Goal: Transaction & Acquisition: Purchase product/service

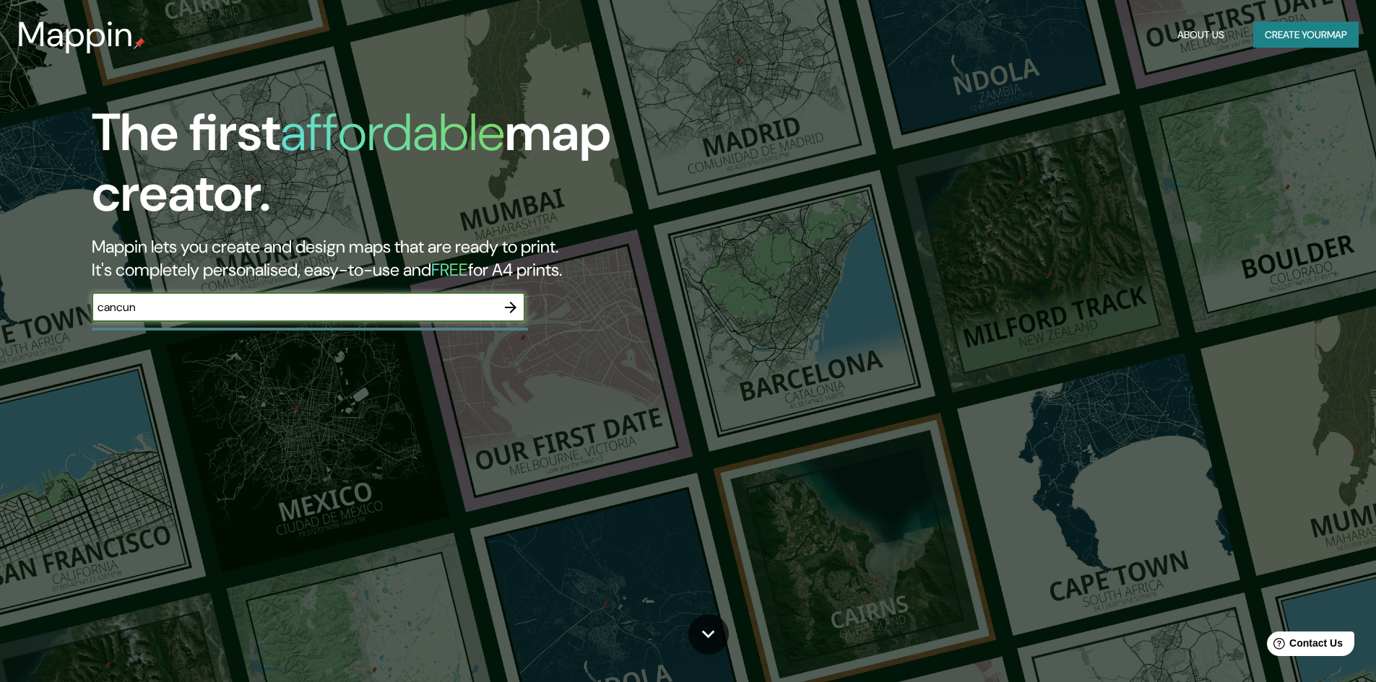
type input "cancun"
click at [511, 305] on icon "button" at bounding box center [510, 307] width 17 height 17
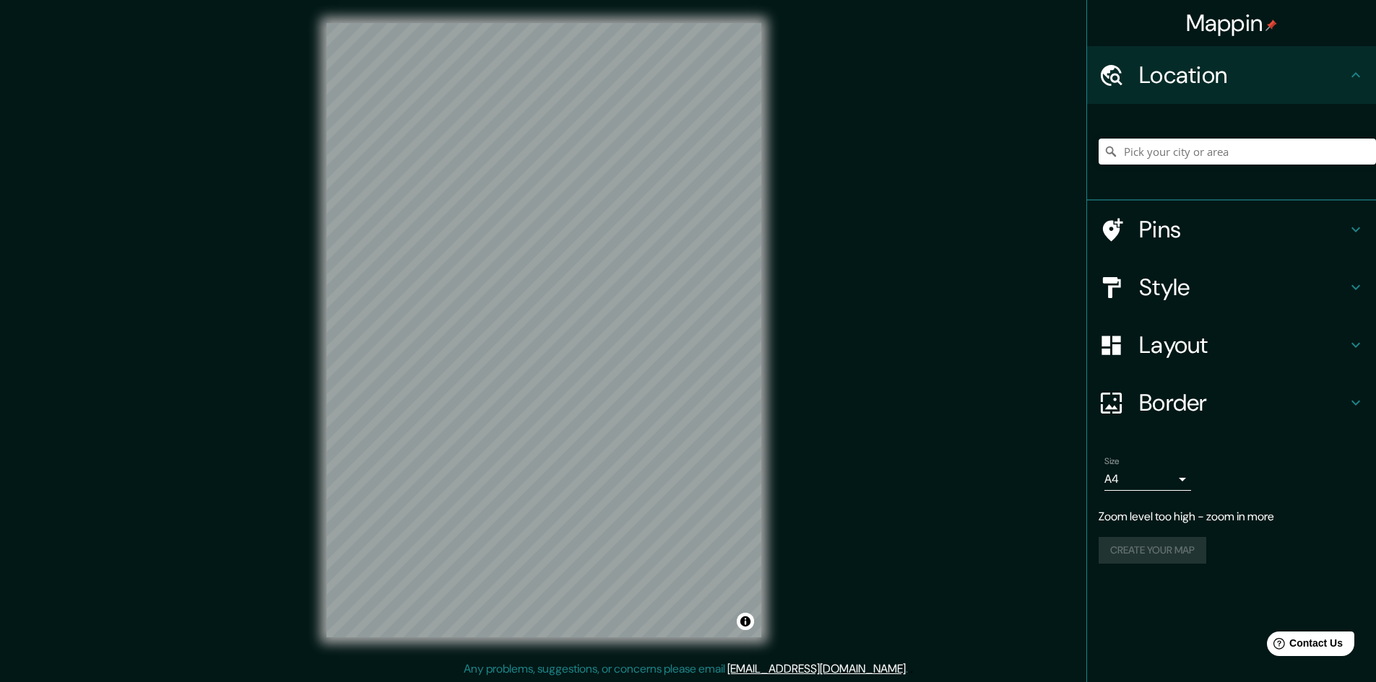
click at [906, 327] on div "Mappin Location Pins Style Layout Border Choose a border. Hint : you can make l…" at bounding box center [688, 342] width 1376 height 684
click at [1360, 231] on icon at bounding box center [1355, 229] width 17 height 17
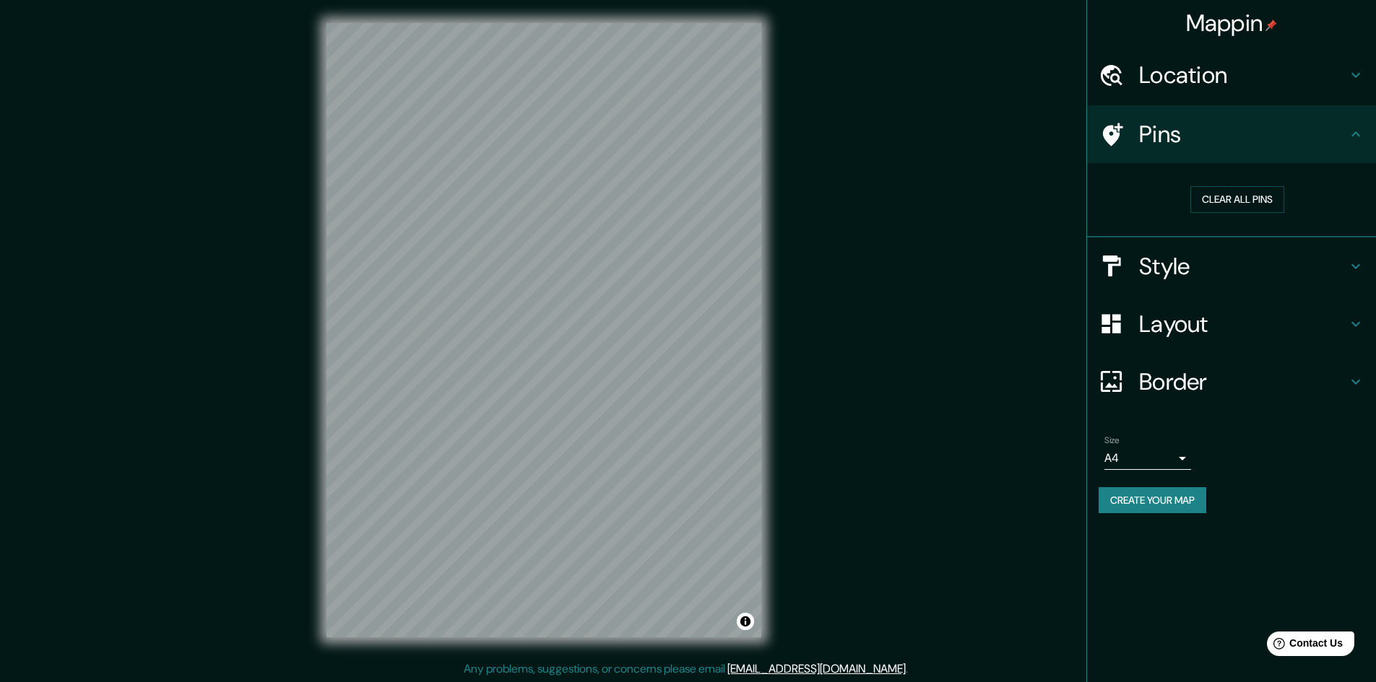
click at [1355, 269] on icon at bounding box center [1355, 266] width 17 height 17
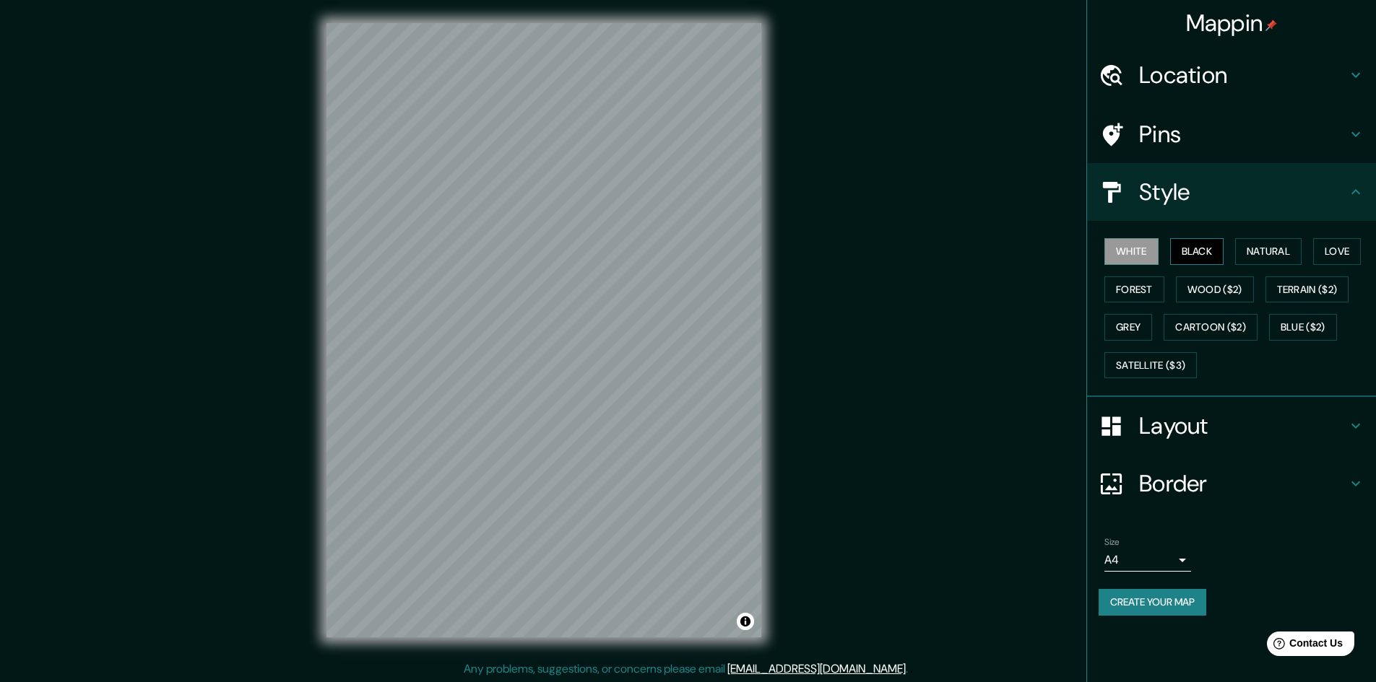
click at [1212, 251] on button "Black" at bounding box center [1197, 251] width 54 height 27
click at [1289, 248] on button "Natural" at bounding box center [1268, 251] width 66 height 27
click at [1129, 285] on button "Forest" at bounding box center [1134, 290] width 60 height 27
click at [1126, 320] on button "Grey" at bounding box center [1128, 327] width 48 height 27
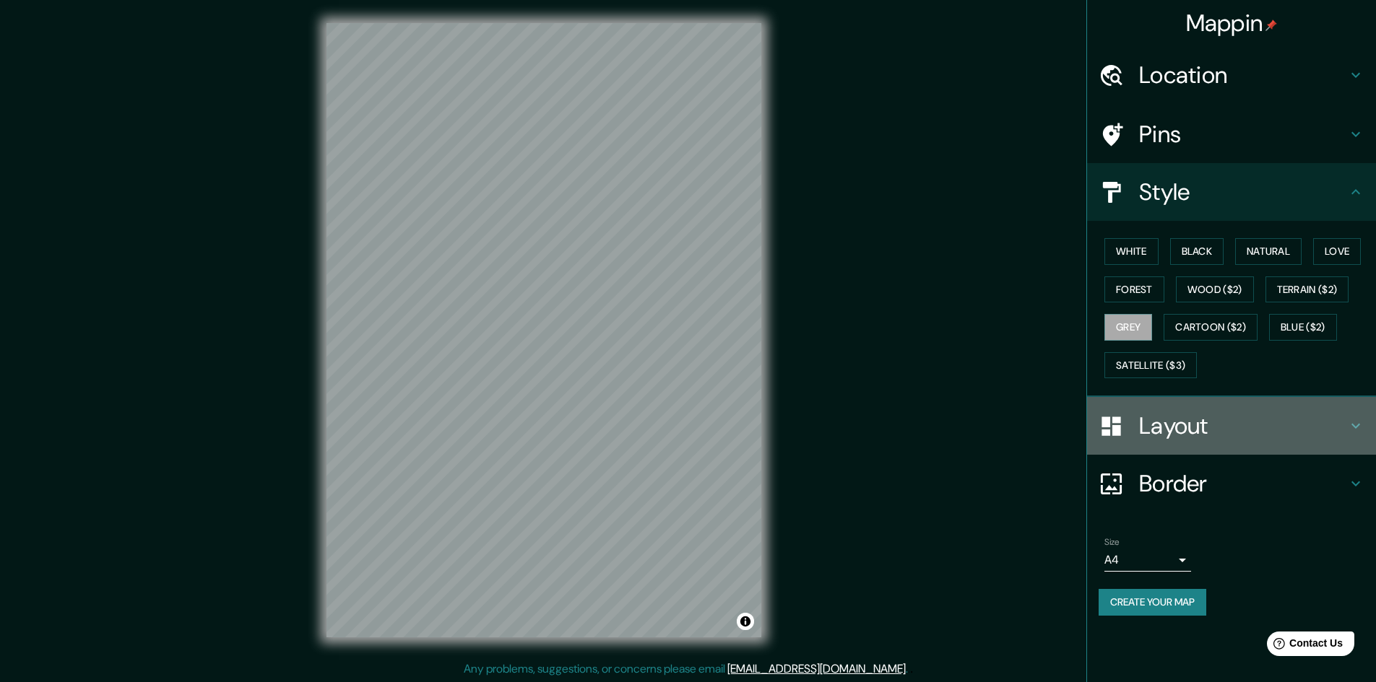
click at [1222, 425] on h4 "Layout" at bounding box center [1243, 426] width 208 height 29
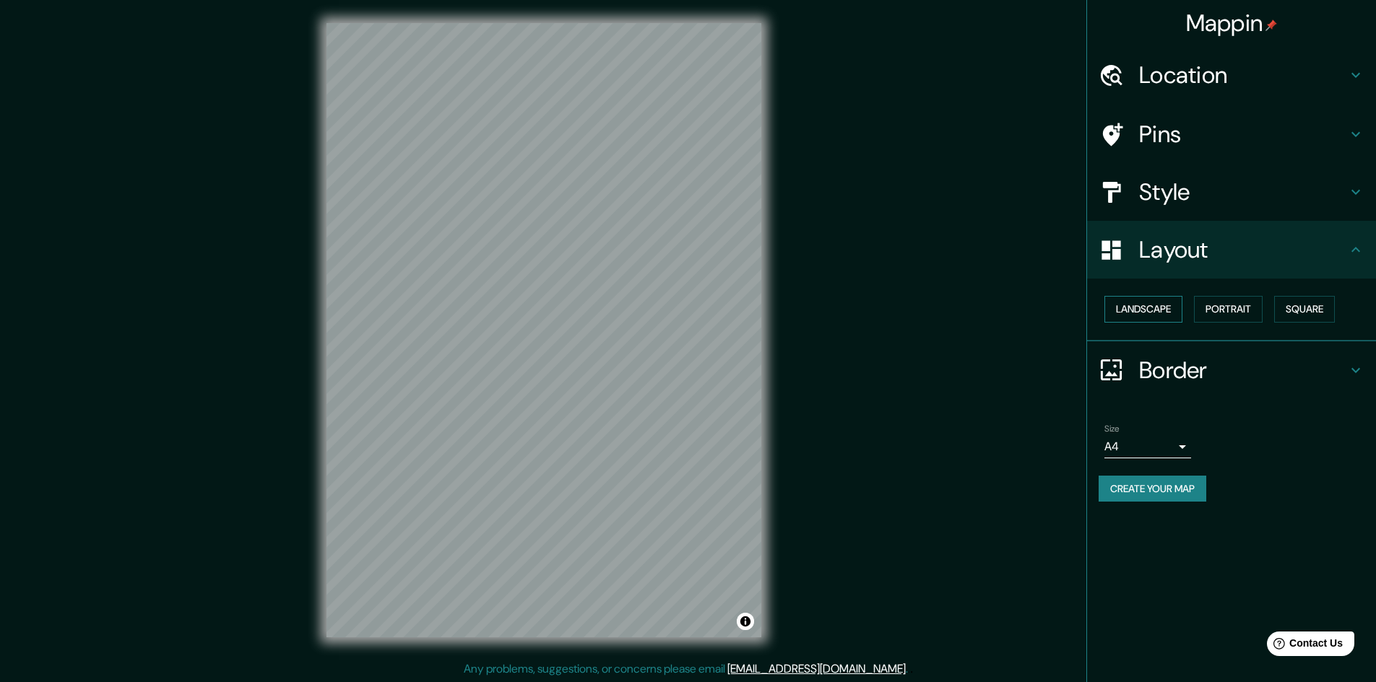
click at [1169, 313] on button "Landscape" at bounding box center [1143, 309] width 78 height 27
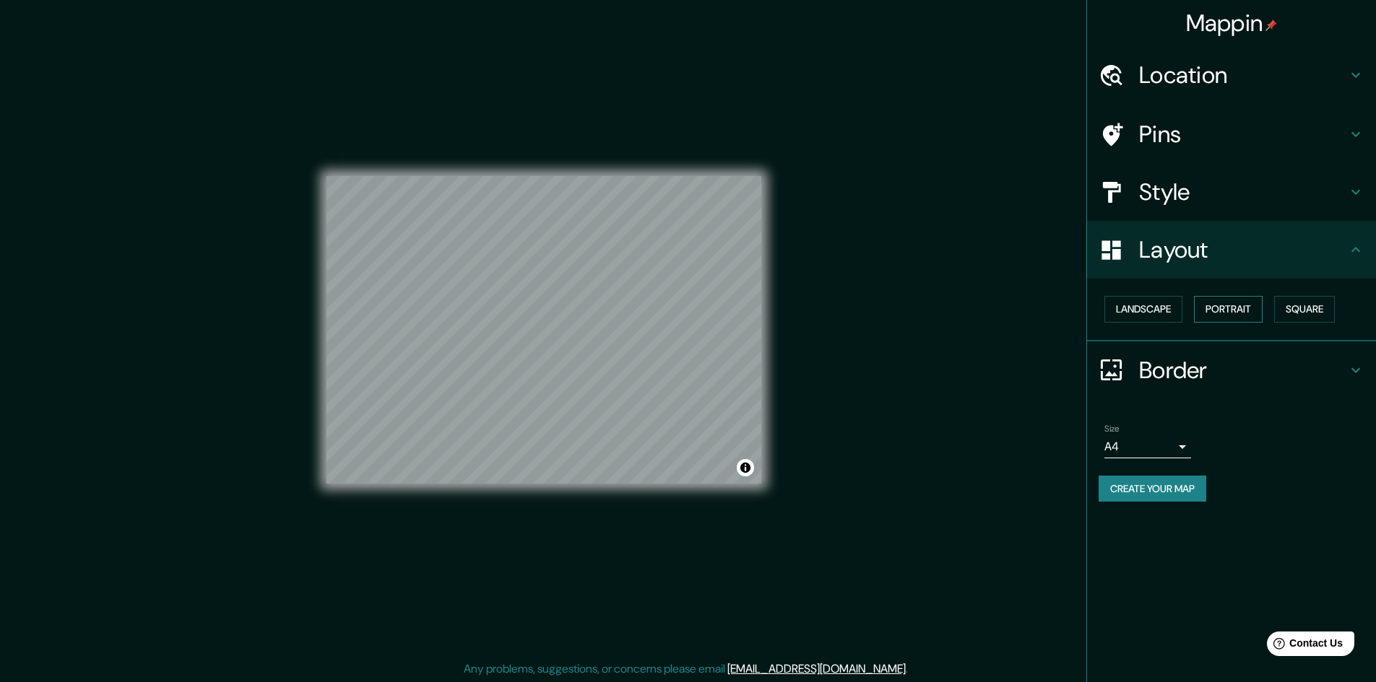
click at [1221, 309] on button "Portrait" at bounding box center [1228, 309] width 69 height 27
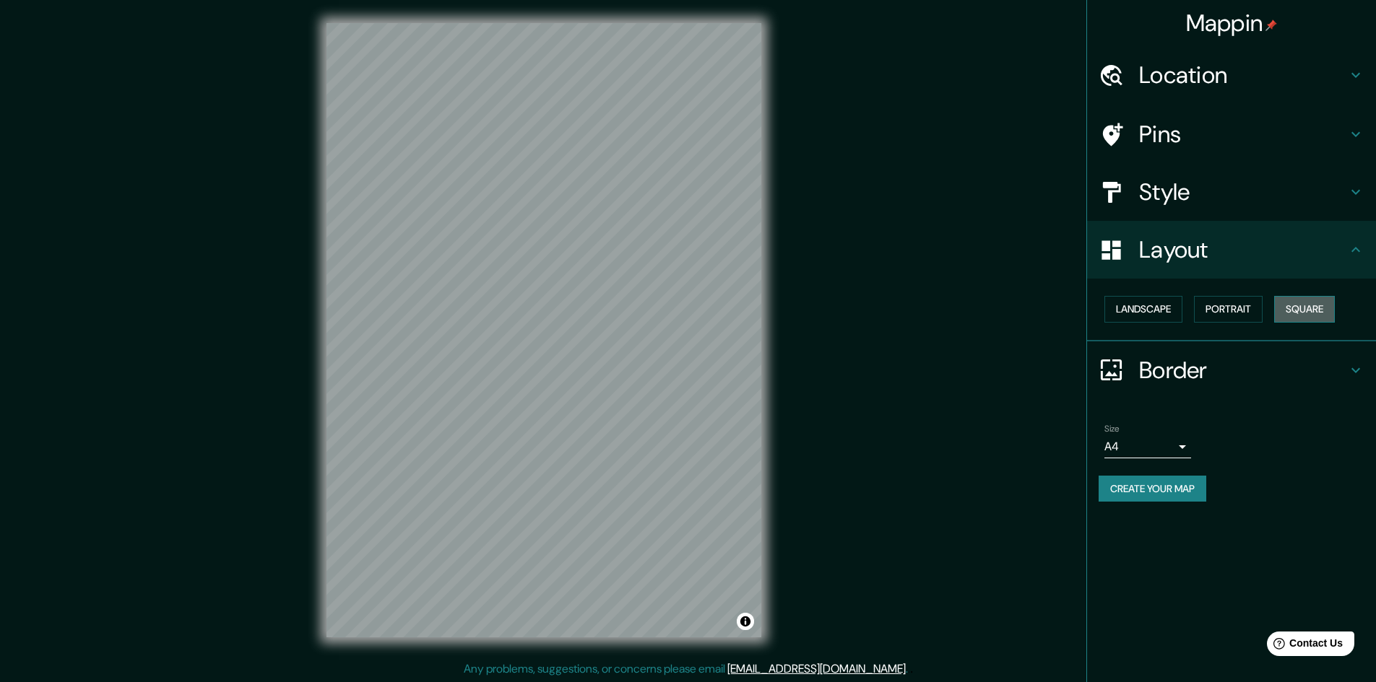
click at [1314, 309] on button "Square" at bounding box center [1304, 309] width 61 height 27
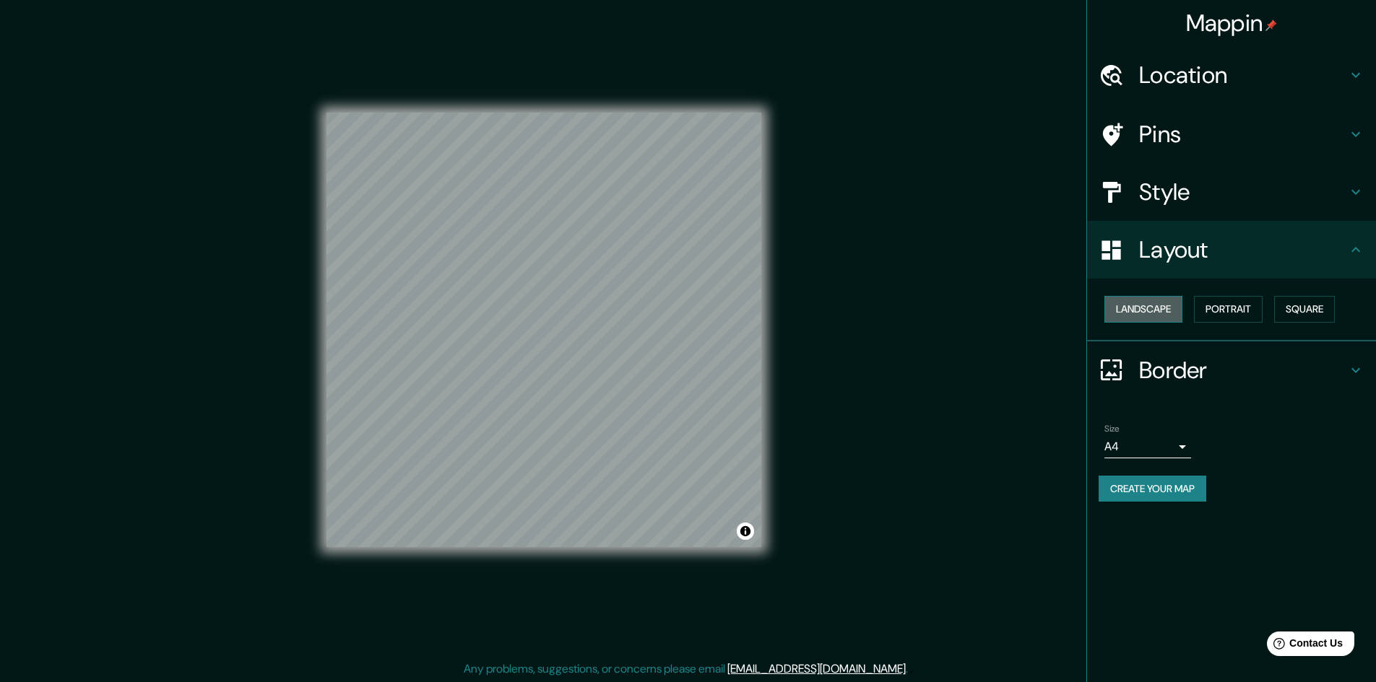
click at [1161, 309] on button "Landscape" at bounding box center [1143, 309] width 78 height 27
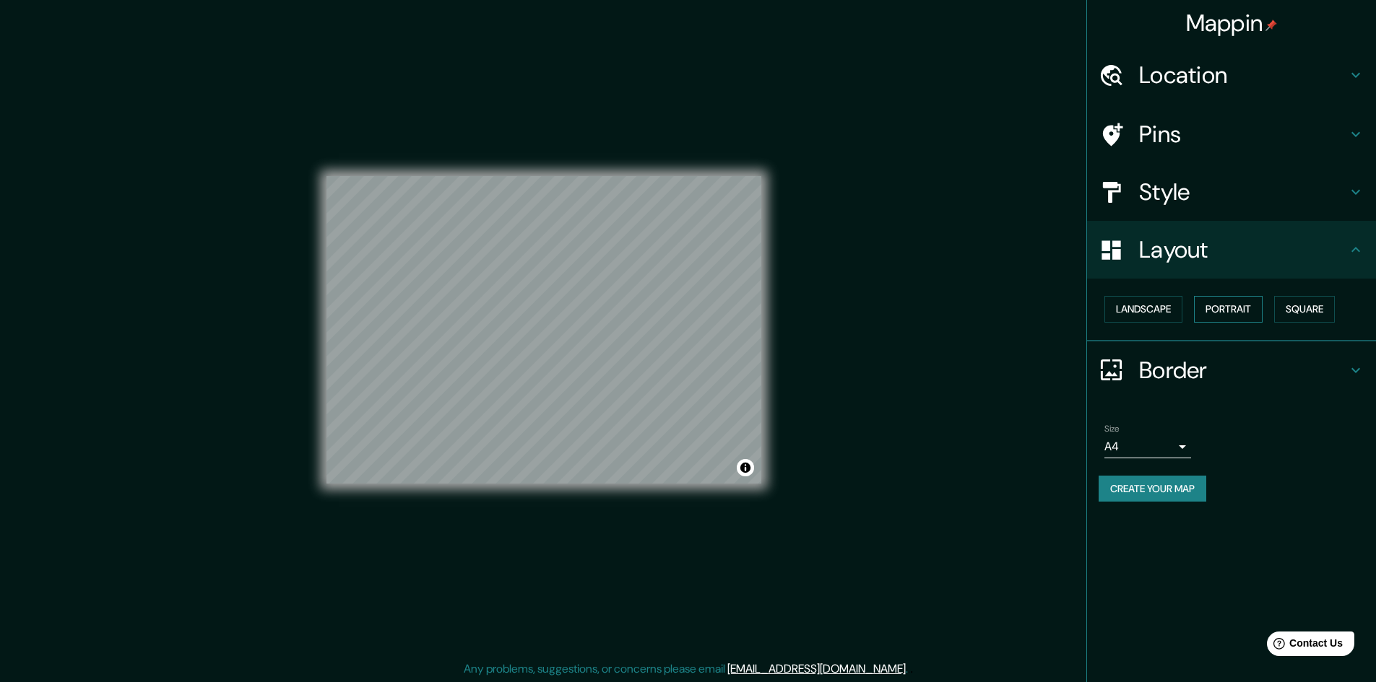
click at [1217, 316] on button "Portrait" at bounding box center [1228, 309] width 69 height 27
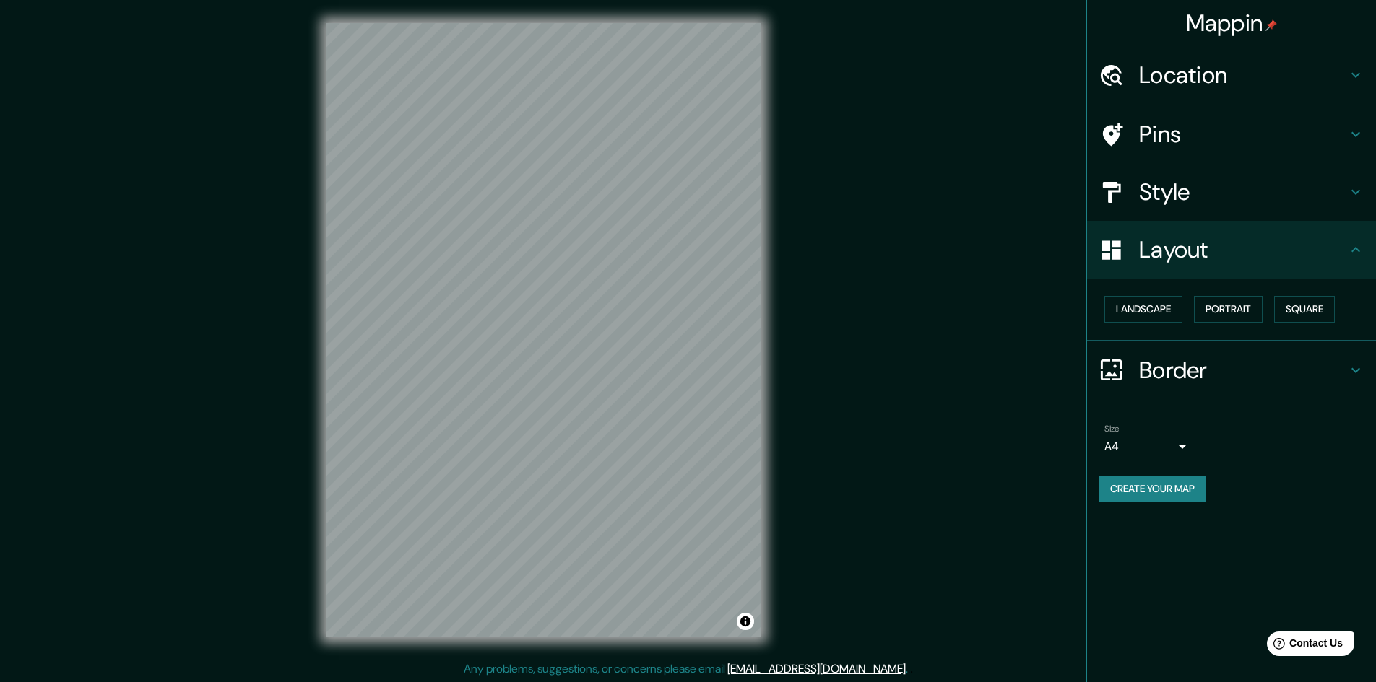
click at [1232, 378] on h4 "Border" at bounding box center [1243, 370] width 208 height 29
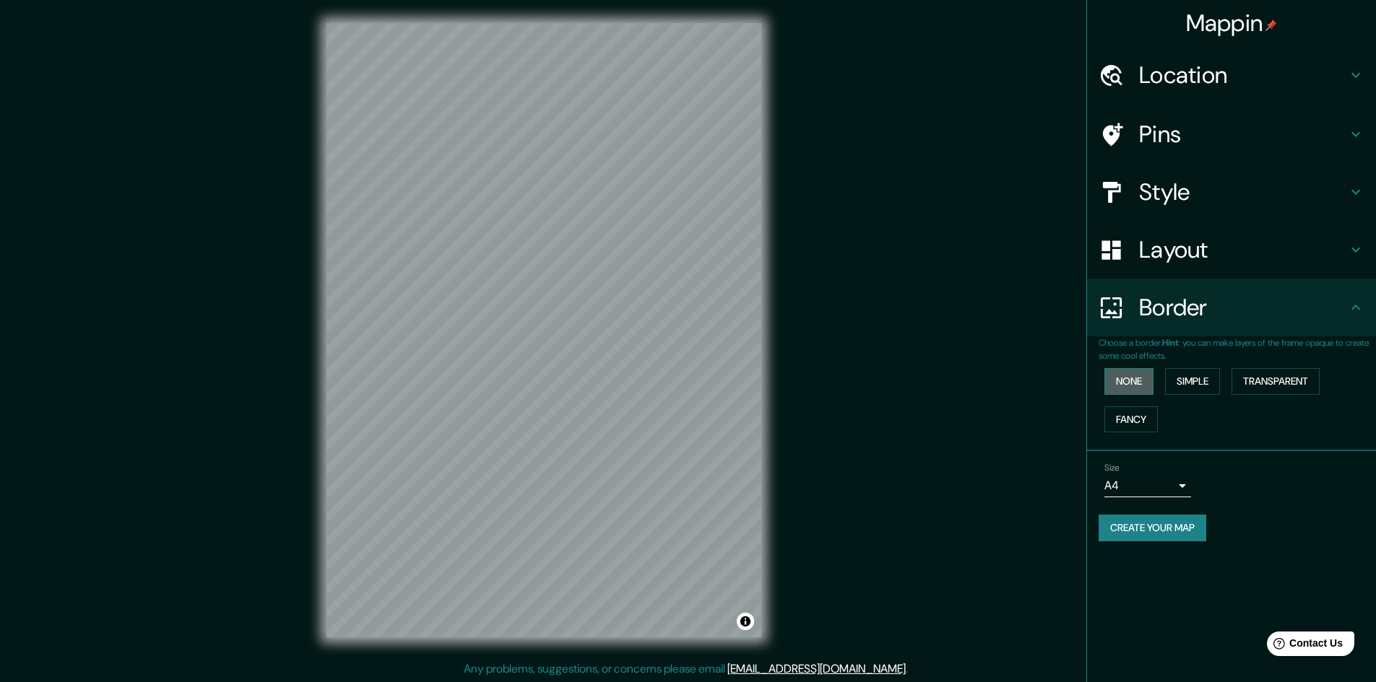
click at [1143, 380] on button "None" at bounding box center [1128, 381] width 49 height 27
click at [1204, 380] on button "Simple" at bounding box center [1192, 381] width 55 height 27
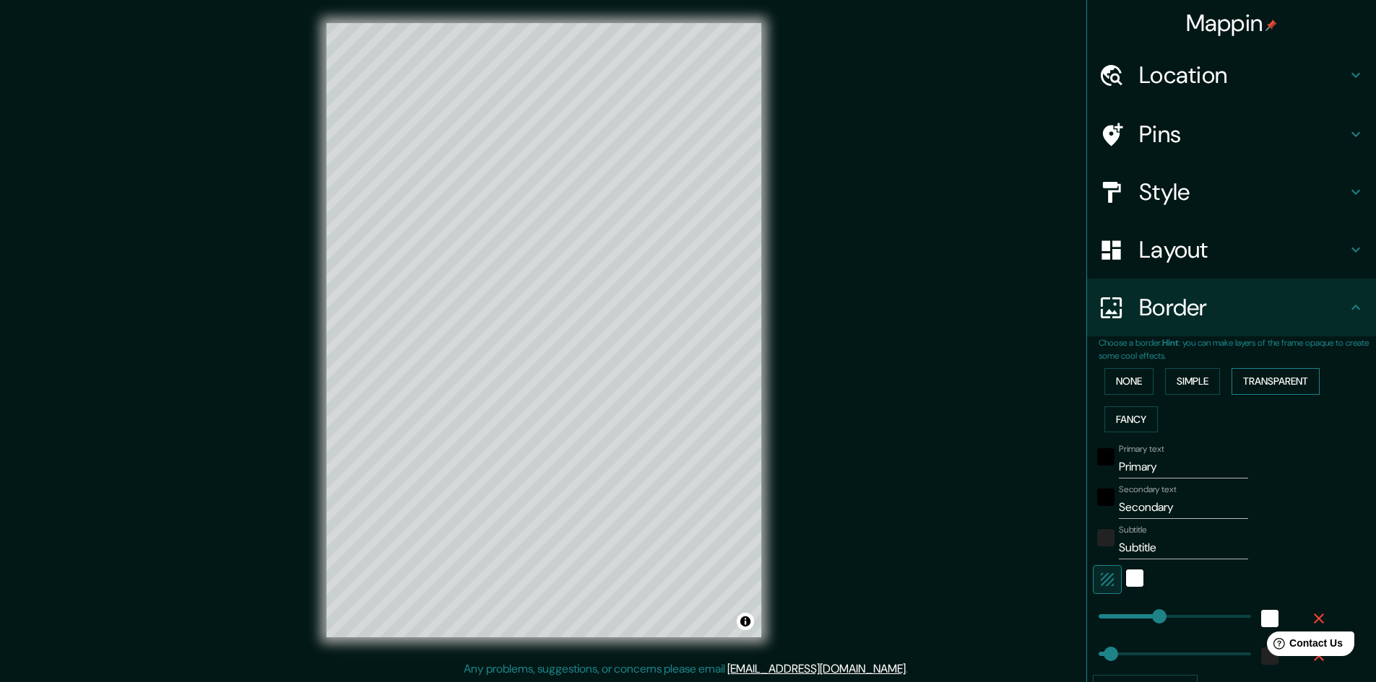
click at [1254, 381] on button "Transparent" at bounding box center [1275, 381] width 88 height 27
click at [1118, 419] on button "Fancy" at bounding box center [1130, 420] width 53 height 27
click at [1119, 387] on button "None" at bounding box center [1128, 381] width 49 height 27
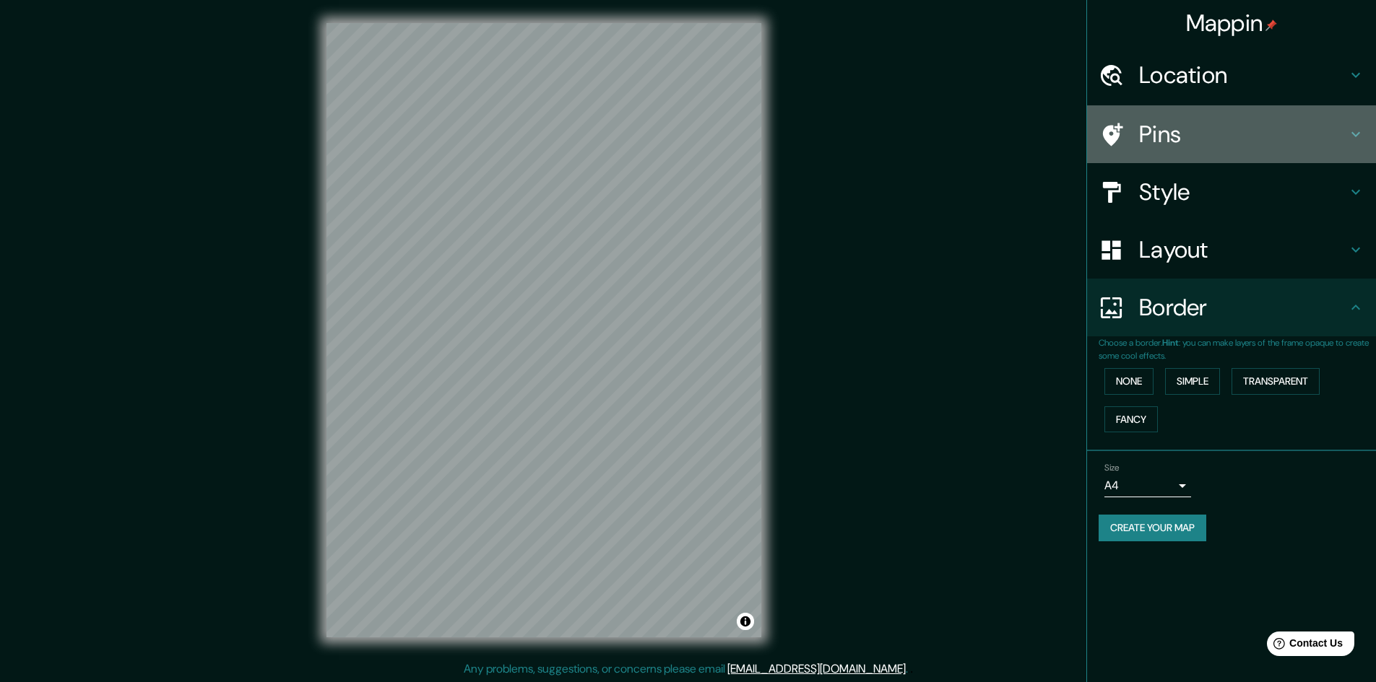
click at [1227, 146] on h4 "Pins" at bounding box center [1243, 134] width 208 height 29
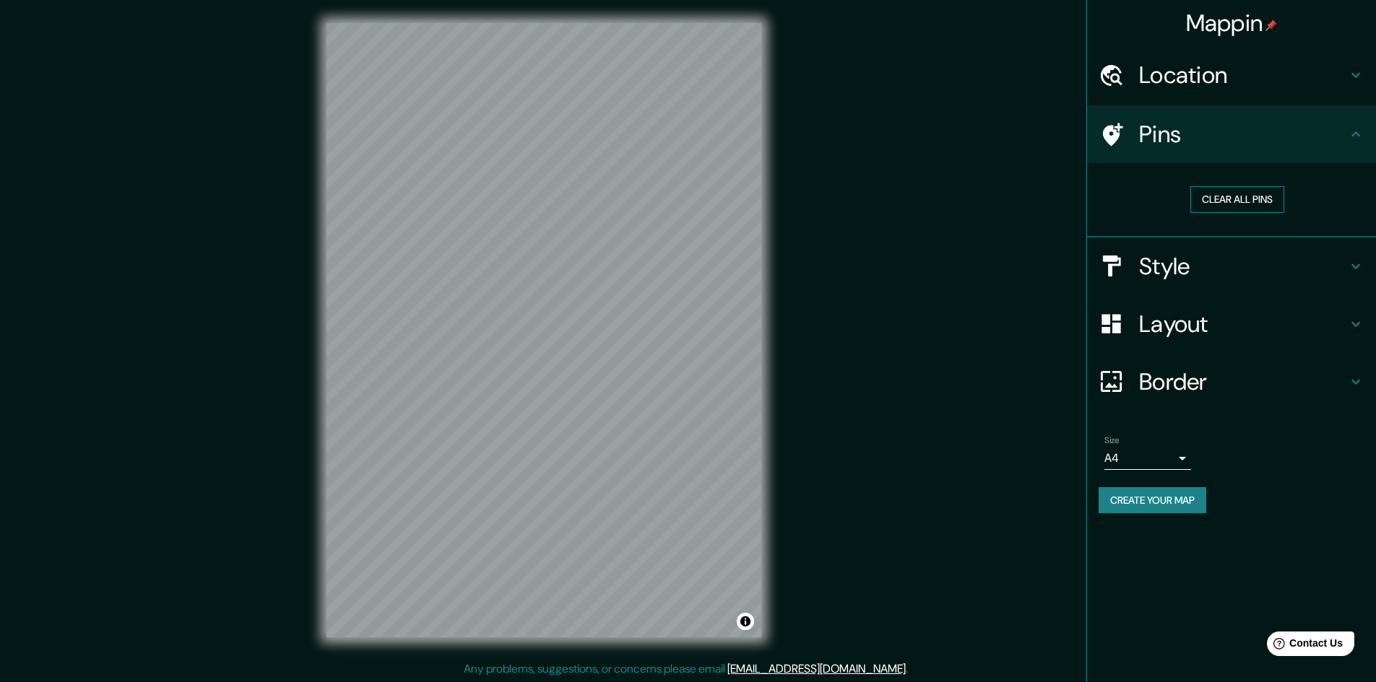
click at [1249, 200] on button "Clear all pins" at bounding box center [1237, 199] width 94 height 27
click at [1241, 209] on button "Clear all pins" at bounding box center [1237, 199] width 94 height 27
click at [1259, 264] on h4 "Style" at bounding box center [1243, 266] width 208 height 29
